Goal: Information Seeking & Learning: Compare options

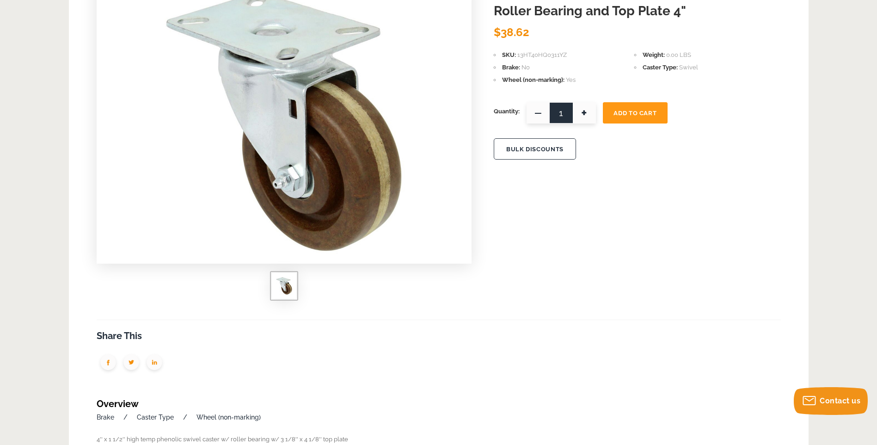
scroll to position [92, 0]
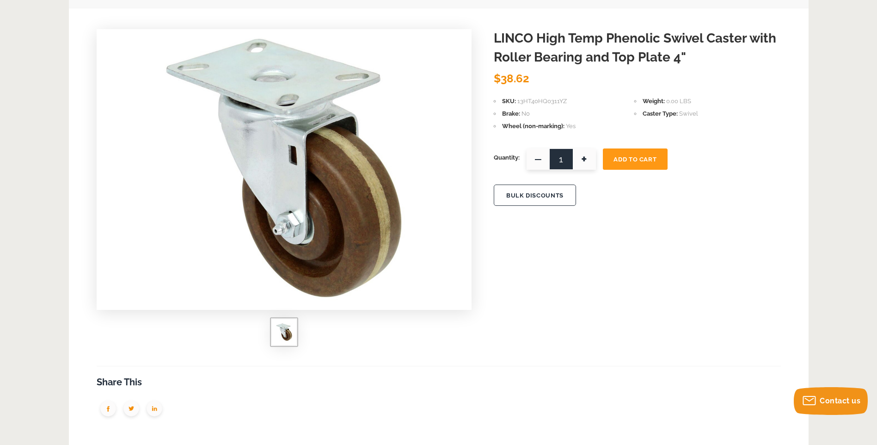
click at [536, 114] on span "Swivel" at bounding box center [688, 113] width 19 height 7
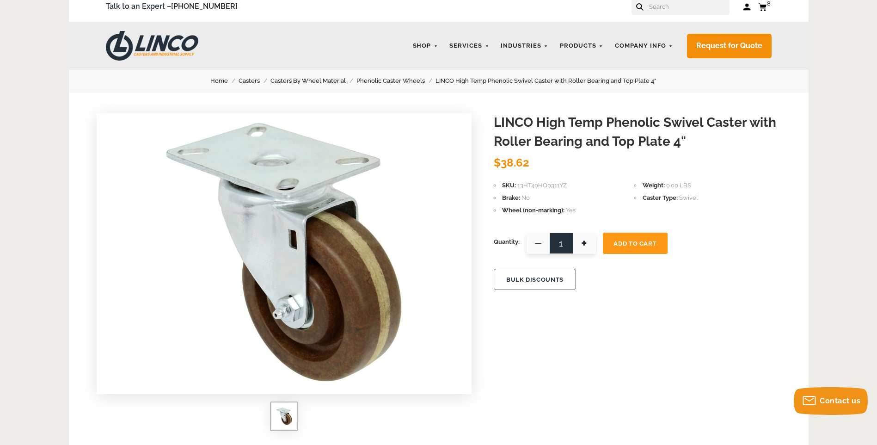
scroll to position [0, 0]
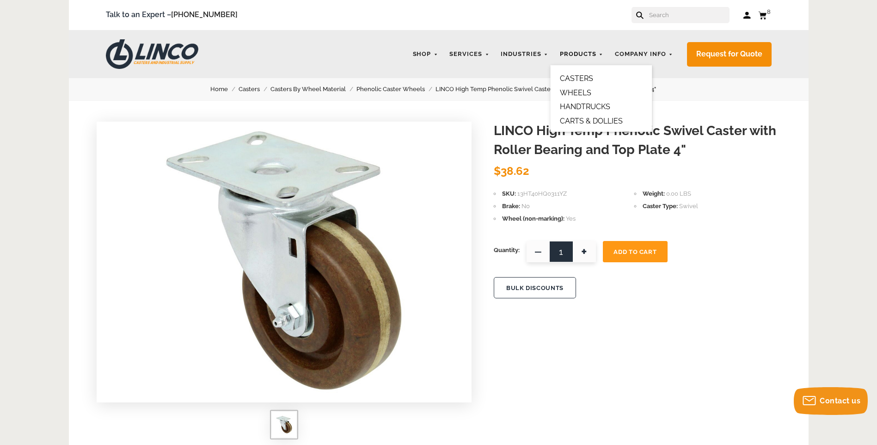
click at [536, 49] on link "Products" at bounding box center [581, 54] width 53 height 18
click at [536, 76] on link "CASTERS" at bounding box center [576, 78] width 33 height 9
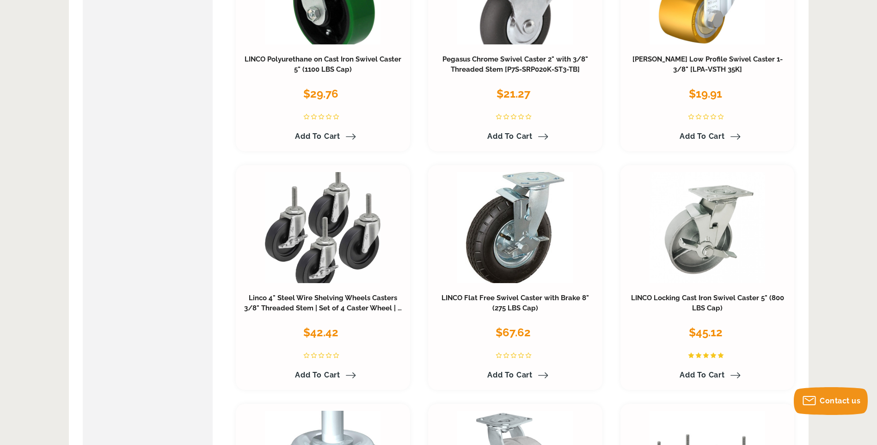
scroll to position [878, 0]
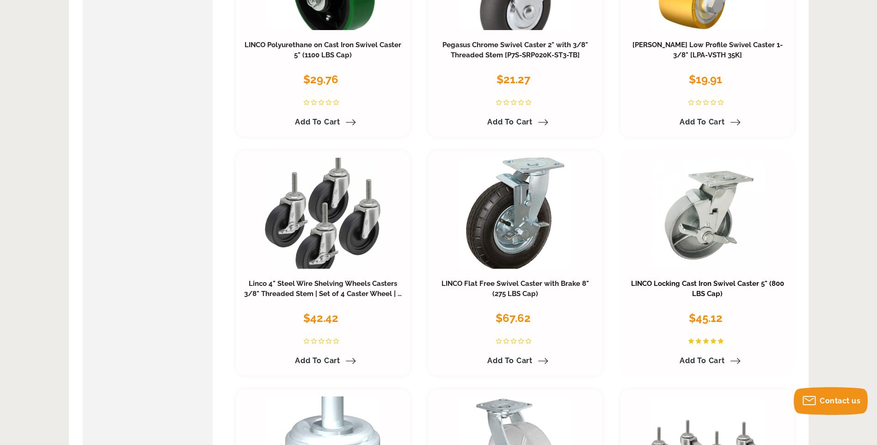
click at [708, 281] on link "LINCO Locking Cast Iron Swivel Caster 5" (800 LBS Cap)" at bounding box center [707, 288] width 153 height 18
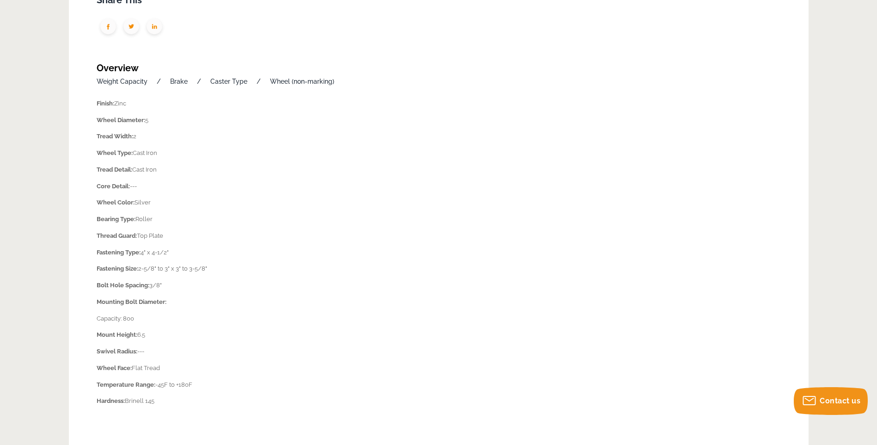
scroll to position [416, 0]
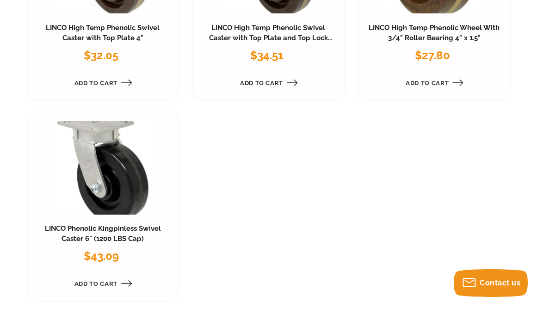
scroll to position [786, 0]
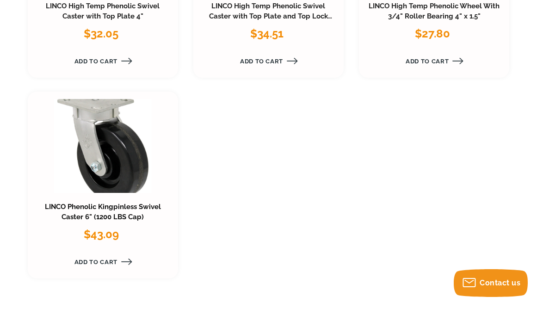
click at [100, 208] on link "LINCO Phenolic Kingpinless Swivel Caster 6" (1200 LBS Cap)" at bounding box center [103, 211] width 116 height 18
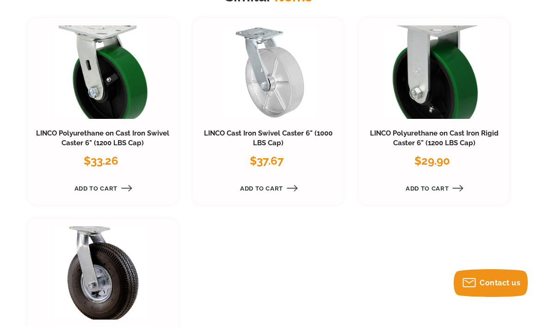
scroll to position [971, 0]
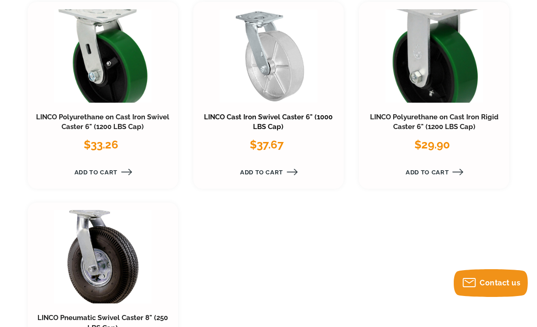
click at [266, 116] on link "LINCO Cast Iron Swivel Caster 6" (1000 LBS Cap)" at bounding box center [268, 122] width 128 height 18
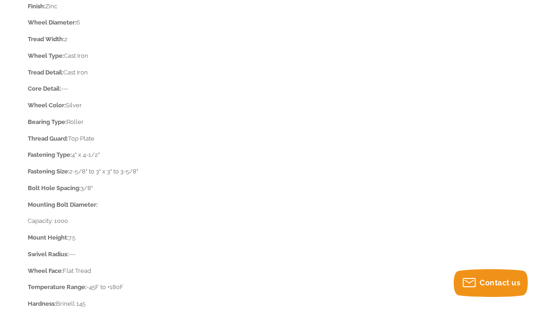
scroll to position [601, 0]
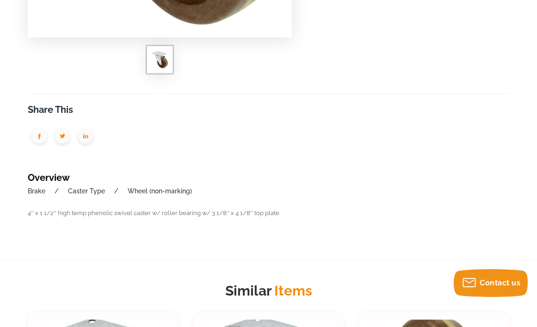
scroll to position [370, 0]
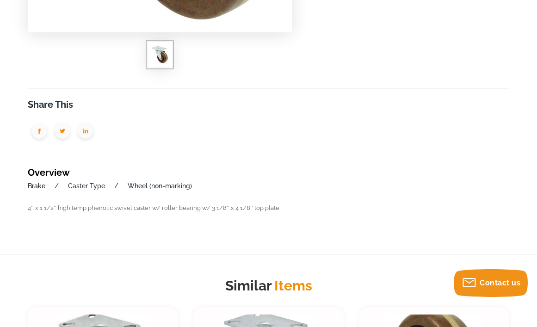
click at [35, 184] on link "Brake" at bounding box center [37, 185] width 18 height 7
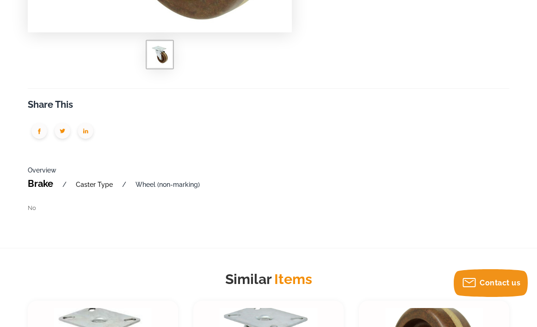
click at [96, 181] on link "Caster Type" at bounding box center [94, 184] width 37 height 7
click at [90, 183] on link "Caster Type" at bounding box center [94, 184] width 37 height 7
click at [147, 182] on link "Wheel (non-marking)" at bounding box center [167, 184] width 64 height 7
click at [37, 167] on link "Overview" at bounding box center [42, 169] width 29 height 7
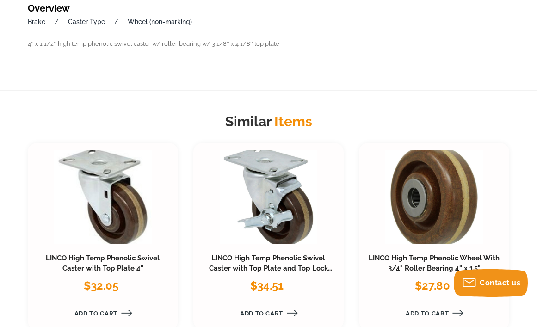
scroll to position [555, 0]
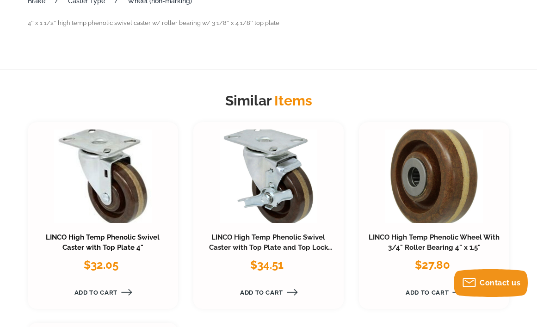
click at [87, 237] on link "LINCO High Temp Phenolic Swivel Caster with Top Plate 4"" at bounding box center [103, 242] width 114 height 18
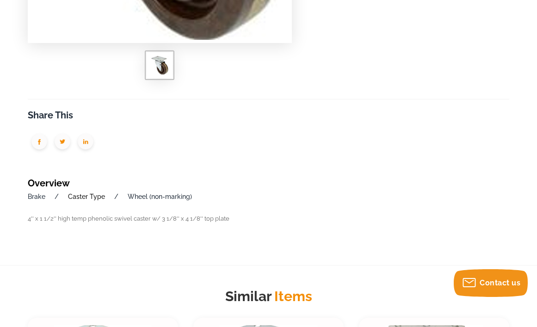
scroll to position [416, 0]
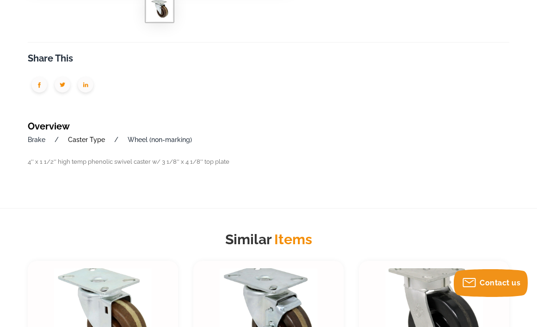
click at [85, 136] on link "Caster Type" at bounding box center [86, 139] width 37 height 7
click at [146, 137] on link "Wheel (non-marking)" at bounding box center [160, 139] width 64 height 7
click at [40, 136] on link "Brake" at bounding box center [37, 139] width 18 height 7
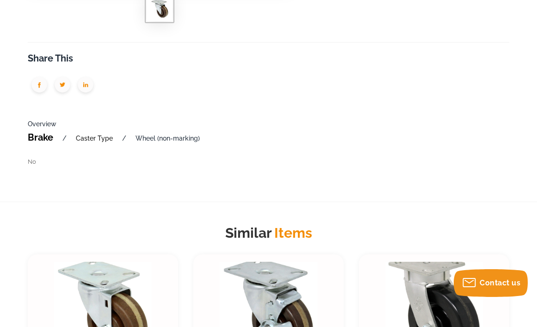
click at [91, 135] on link "Caster Type" at bounding box center [94, 137] width 37 height 7
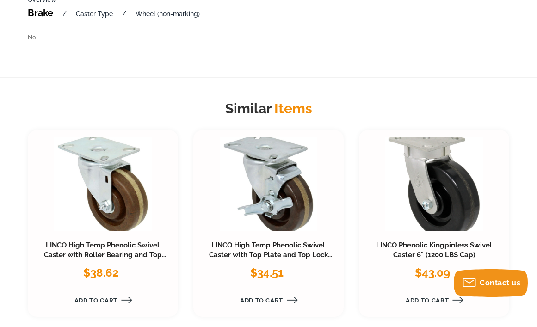
scroll to position [555, 0]
